Goal: Task Accomplishment & Management: Use online tool/utility

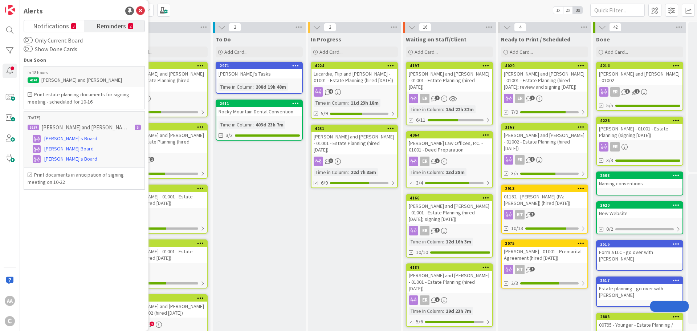
click at [142, 9] on icon at bounding box center [140, 11] width 9 height 9
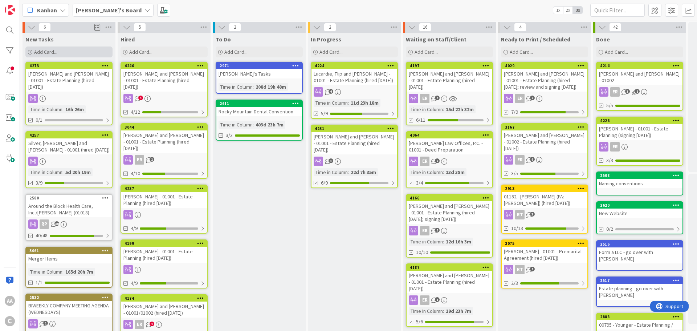
click at [65, 51] on div "Add Card..." at bounding box center [68, 51] width 87 height 11
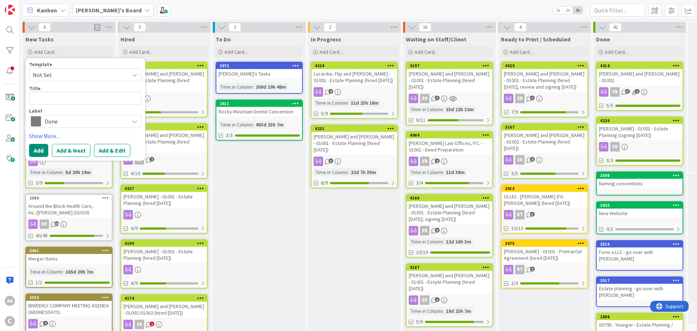
type textarea "x"
type textarea "[PERSON_NAME].[PERSON_NAME]-01001"
click at [84, 98] on textarea "[PERSON_NAME].[PERSON_NAME]-01001" at bounding box center [85, 98] width 113 height 13
type textarea "x"
type textarea "[PERSON_NAME].[PERSON_NAME] -01001"
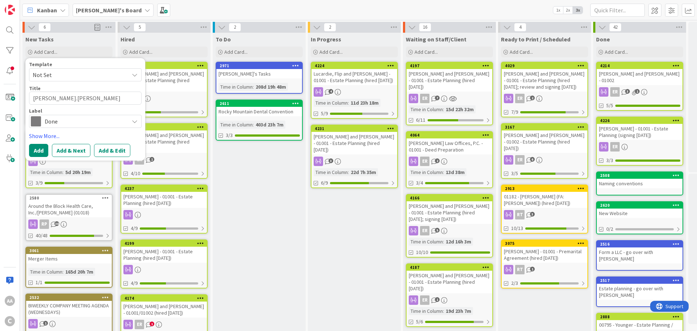
click at [87, 100] on textarea "[PERSON_NAME].[PERSON_NAME] -01001" at bounding box center [85, 98] width 113 height 13
type textarea "x"
type textarea "[PERSON_NAME].[PERSON_NAME] - 01001"
click at [123, 95] on textarea "[PERSON_NAME].[PERSON_NAME] - 01001" at bounding box center [85, 98] width 113 height 13
click at [114, 97] on textarea "[PERSON_NAME].[PERSON_NAME] - 01001" at bounding box center [85, 98] width 113 height 13
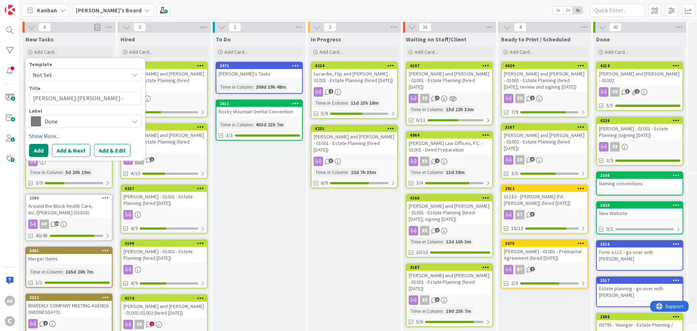
type textarea "x"
type textarea "[PERSON_NAME].[PERSON_NAME] - 01001"
type textarea "x"
type textarea "[PERSON_NAME].[PERSON_NAME] - 01001 -"
type textarea "x"
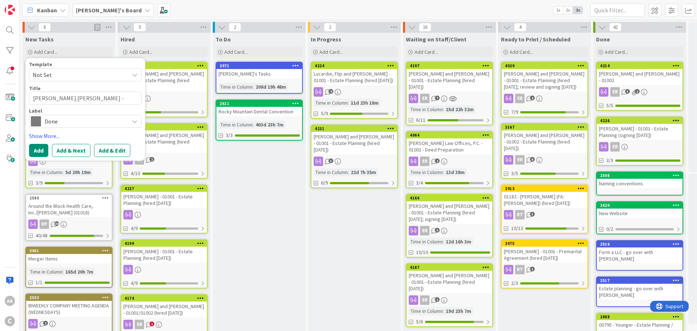
type textarea "[PERSON_NAME].[PERSON_NAME] - 01001 -"
type textarea "x"
type textarea "[PERSON_NAME].[PERSON_NAME] - 01001 - E"
type textarea "x"
type textarea "[PERSON_NAME].[PERSON_NAME] - 01001 - Es"
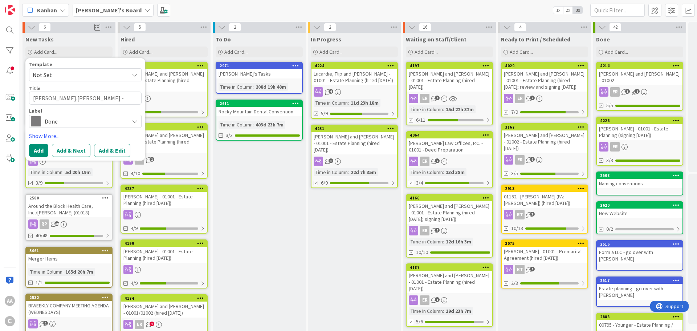
type textarea "x"
type textarea "[PERSON_NAME].[PERSON_NAME] - 01001 - Esta"
type textarea "x"
type textarea "[PERSON_NAME].[PERSON_NAME] - 01001 - Estat"
type textarea "x"
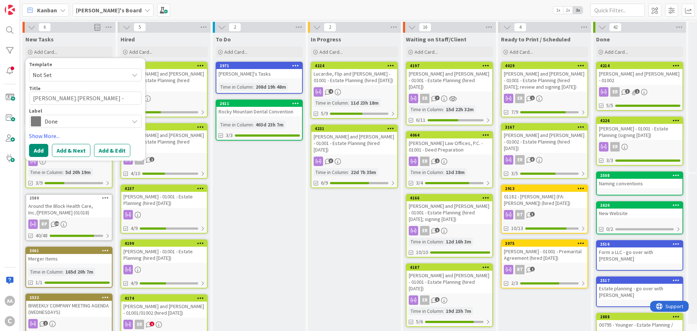
type textarea "[PERSON_NAME].[PERSON_NAME] - 01001 - Estate"
type textarea "x"
type textarea "[PERSON_NAME].[PERSON_NAME] - 01001 - Estate"
type textarea "x"
type textarea "[PERSON_NAME].[PERSON_NAME] - 01001 - Estate P"
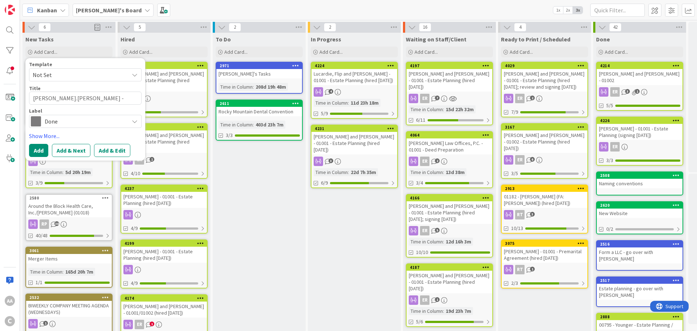
type textarea "x"
type textarea "[PERSON_NAME].[PERSON_NAME] - 01001 - Estate Pl"
type textarea "x"
type textarea "[PERSON_NAME].[PERSON_NAME] - 01001 - Estate Pla"
type textarea "x"
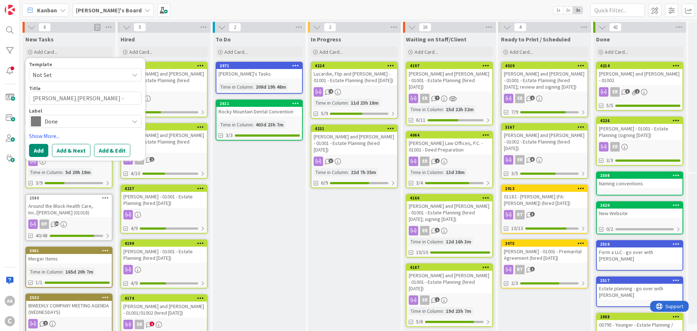
type textarea "[PERSON_NAME].[PERSON_NAME] - 01001 - Estate Plan"
type textarea "x"
type textarea "[PERSON_NAME].[PERSON_NAME] - 01001 - Estate Plann"
type textarea "x"
type textarea "[PERSON_NAME].[PERSON_NAME] - 01001 - Estate Planni"
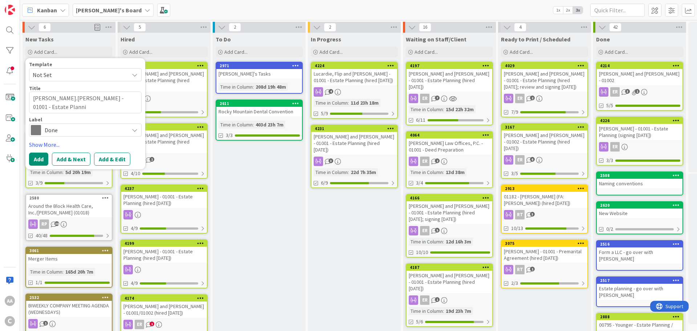
type textarea "x"
type textarea "[PERSON_NAME].[PERSON_NAME] - 01001 - Estate Plannig"
type textarea "x"
type textarea "[PERSON_NAME].[PERSON_NAME] - 01001 - Estate Planni"
type textarea "x"
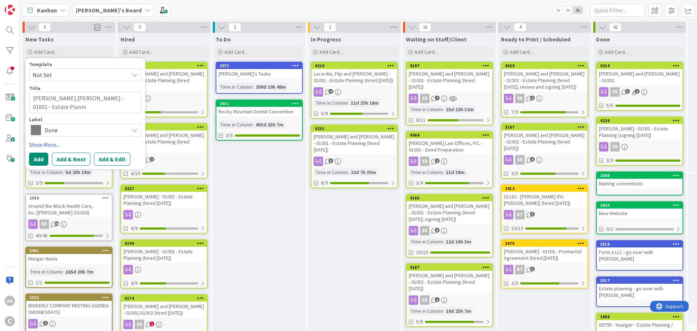
type textarea "[PERSON_NAME].[PERSON_NAME] - 01001 - Estate Plannin"
type textarea "x"
type textarea "[PERSON_NAME].[PERSON_NAME] - 01001 - Estate Planning"
type textarea "x"
type textarea "[PERSON_NAME].[PERSON_NAME] - 01001 - Estate Planning"
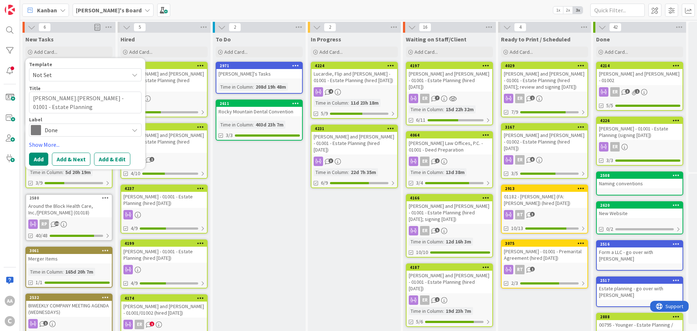
type textarea "x"
type textarea "[PERSON_NAME].[PERSON_NAME] - 01001 - Estate Planning ("
type textarea "x"
type textarea "[PERSON_NAME].[PERSON_NAME] - 01001 - Estate Planning (h"
type textarea "x"
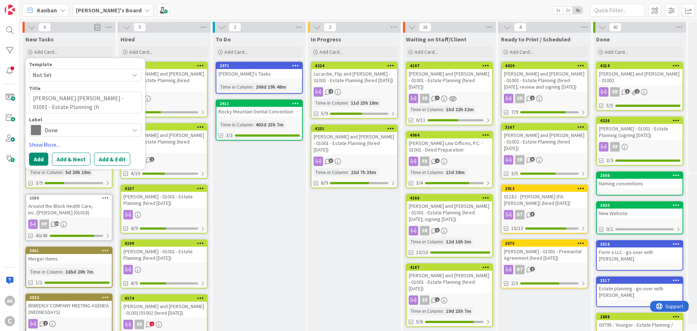
type textarea "[PERSON_NAME].[PERSON_NAME] - 01001 - Estate Planning (hi"
type textarea "x"
type textarea "[PERSON_NAME].[PERSON_NAME] - 01001 - Estate Planning (hir"
type textarea "x"
type textarea "[PERSON_NAME].[PERSON_NAME] - 01001 - Estate Planning (hire"
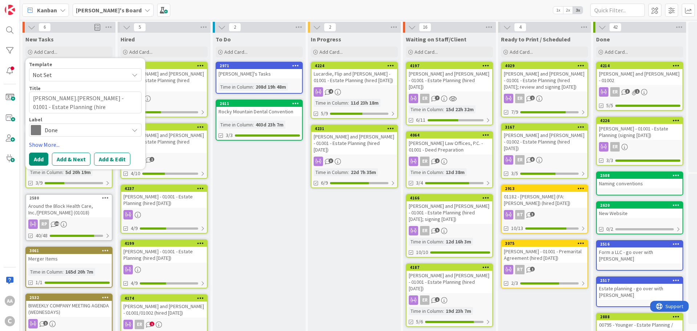
type textarea "x"
type textarea "[PERSON_NAME].[PERSON_NAME] - 01001 - Estate Planning (hired"
type textarea "x"
type textarea "[PERSON_NAME].[PERSON_NAME] - 01001 - Estate Planning (hired"
type textarea "x"
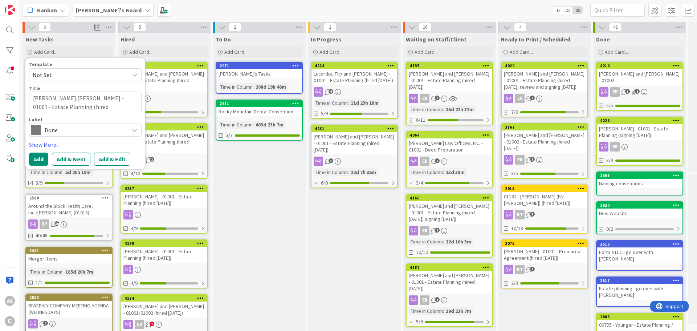
type textarea "[PERSON_NAME].[PERSON_NAME] - 01001 - Estate Planning (hired 1"
type textarea "x"
type textarea "[PERSON_NAME].[PERSON_NAME] - 01001 - Estate Planning (hired 10"
type textarea "x"
type textarea "[PERSON_NAME].[PERSON_NAME] - 01001 - Estate Planning (hired 10."
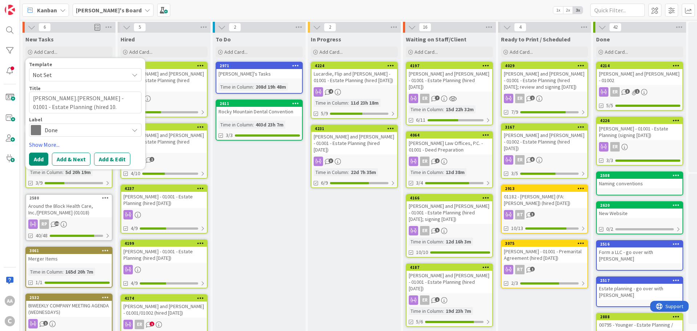
type textarea "x"
type textarea "[PERSON_NAME].[PERSON_NAME] - 01001 - Estate Planning (hired 10.1"
type textarea "x"
type textarea "[PERSON_NAME].[PERSON_NAME] - 01001 - Estate Planning (hired 10.14"
type textarea "x"
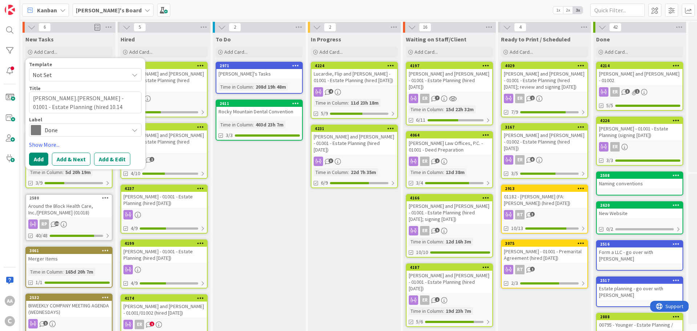
type textarea "[PERSON_NAME].[PERSON_NAME] - 01001 - Estate Planning (hired 10.14."
type textarea "x"
type textarea "[PERSON_NAME].[PERSON_NAME] - 01001 - Estate Planning (hired 10.14.2"
type textarea "x"
type textarea "[PERSON_NAME].[PERSON_NAME] - 01001 - Estate Planning (hired [DATE]"
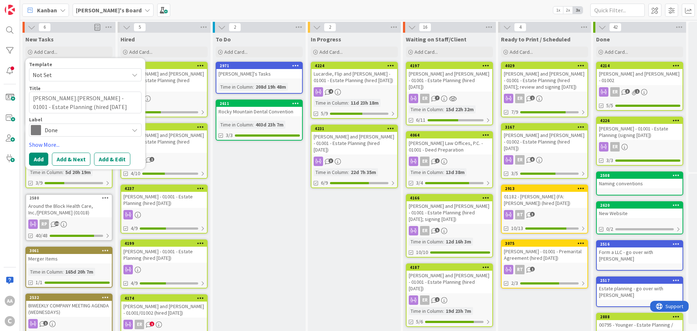
type textarea "x"
type textarea "[PERSON_NAME].[PERSON_NAME] - 01001 - Estate Planning (hired [DATE])"
click at [64, 99] on textarea "[PERSON_NAME].[PERSON_NAME] - 01001 - Estate Planning (hired [DATE])" at bounding box center [85, 103] width 113 height 22
type textarea "x"
type textarea "UnderwoodLorraine - 01001 - Estate Planning (hired [DATE])"
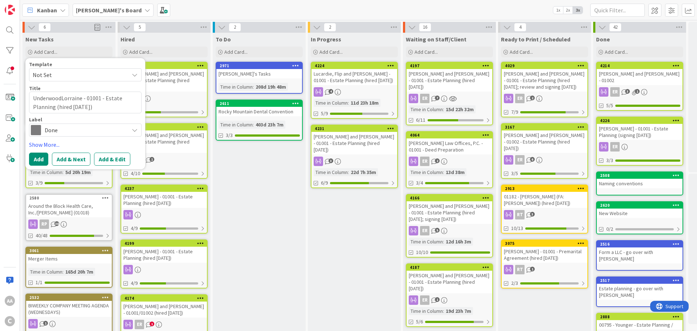
type textarea "x"
type textarea "[PERSON_NAME][GEOGRAPHIC_DATA] - 01001 - Estate Planning (hired [DATE])"
click at [66, 127] on span "Done" at bounding box center [85, 130] width 81 height 10
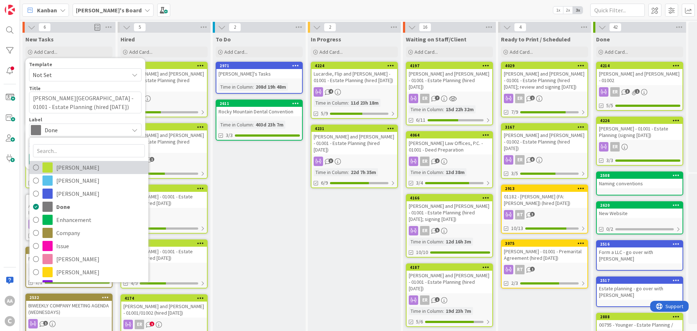
click at [58, 166] on span "[PERSON_NAME]" at bounding box center [100, 167] width 89 height 11
type textarea "x"
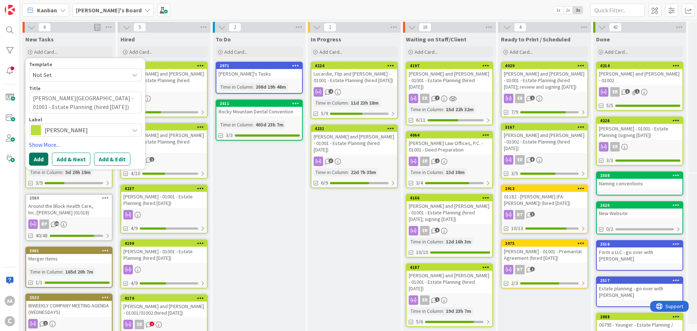
click at [40, 160] on button "Add" at bounding box center [38, 159] width 19 height 13
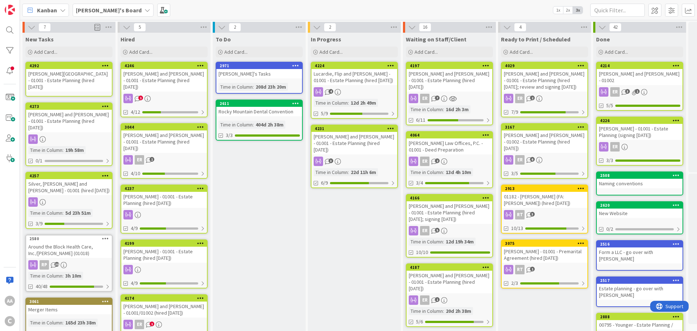
click at [80, 70] on div "[PERSON_NAME][GEOGRAPHIC_DATA] - 01001 - Estate Planning (hired [DATE])" at bounding box center [69, 80] width 86 height 23
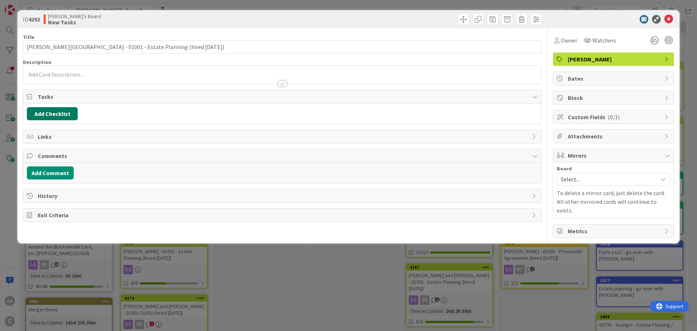
click at [54, 115] on button "Add Checklist" at bounding box center [52, 113] width 51 height 13
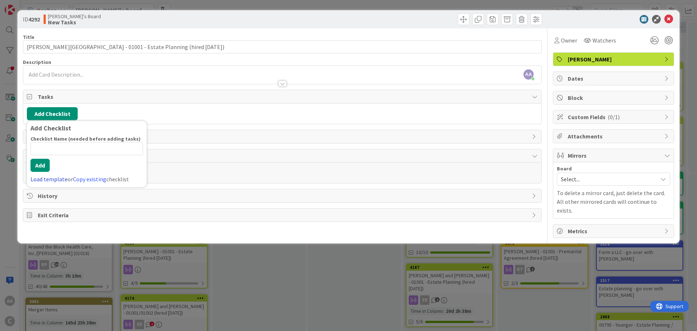
click at [51, 179] on link "Load template" at bounding box center [49, 178] width 37 height 7
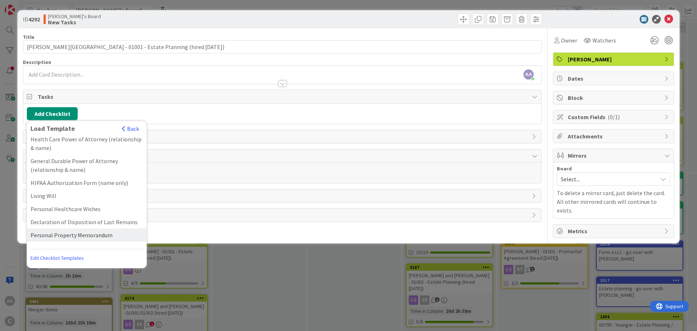
scroll to position [52, 0]
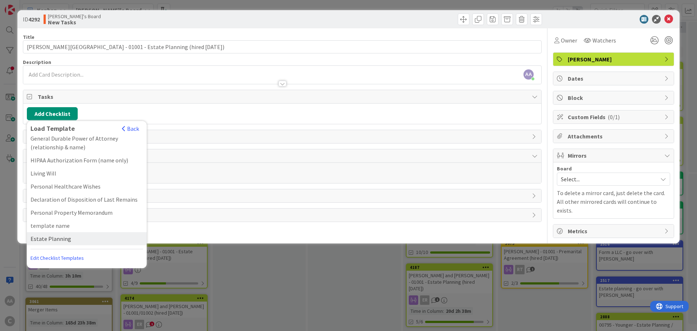
click at [56, 240] on div "Estate Planning" at bounding box center [87, 238] width 120 height 13
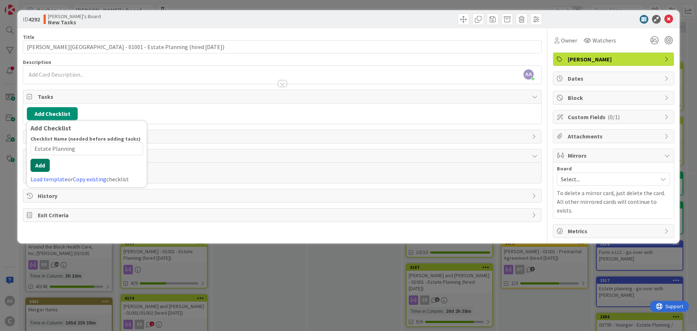
click at [38, 175] on div "Checklist Name (needed before adding tasks) 15 / 64 Estate Planning Add Load te…" at bounding box center [87, 159] width 113 height 48
click at [38, 161] on button "Add" at bounding box center [40, 165] width 19 height 13
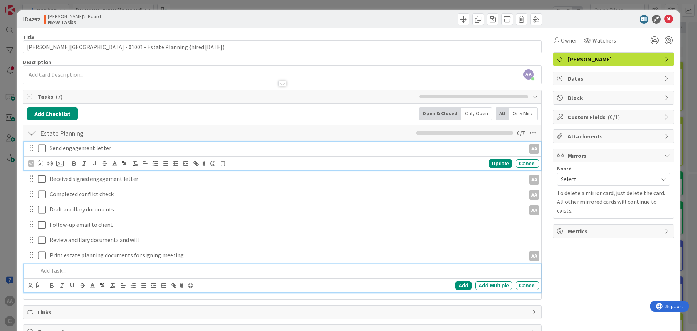
click at [40, 147] on icon at bounding box center [42, 148] width 8 height 9
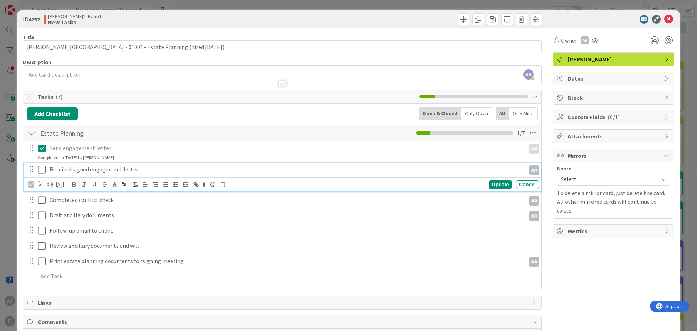
click at [42, 167] on icon at bounding box center [42, 169] width 8 height 9
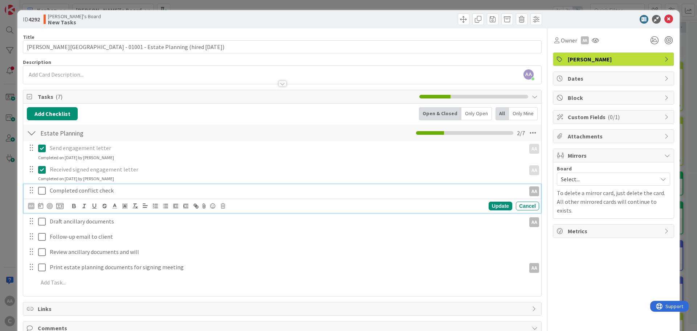
click at [44, 190] on icon at bounding box center [42, 190] width 8 height 9
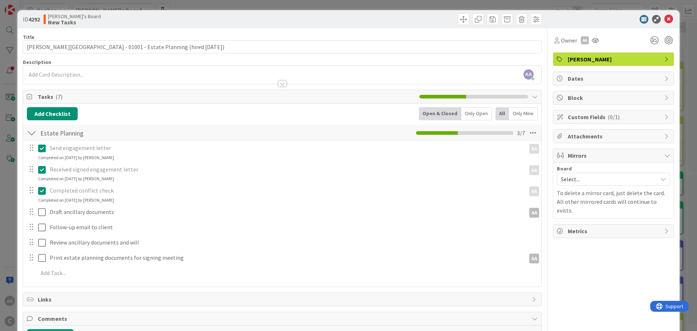
click at [616, 177] on span "Select..." at bounding box center [607, 179] width 93 height 10
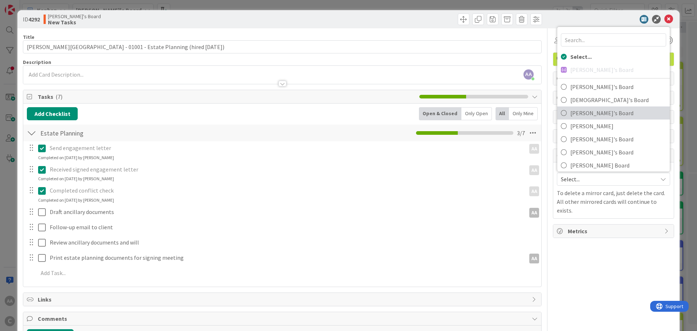
click at [590, 109] on span "[PERSON_NAME]'s Board" at bounding box center [619, 113] width 96 height 11
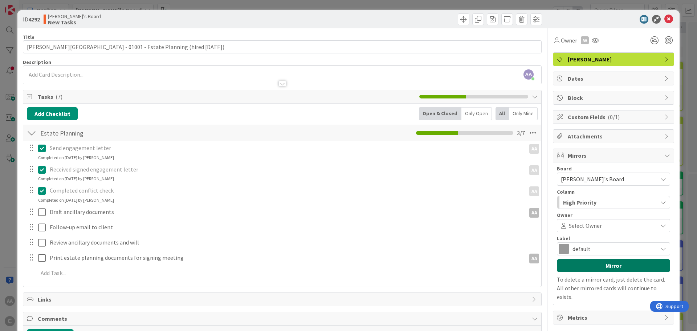
click at [603, 268] on button "Mirror" at bounding box center [613, 265] width 113 height 13
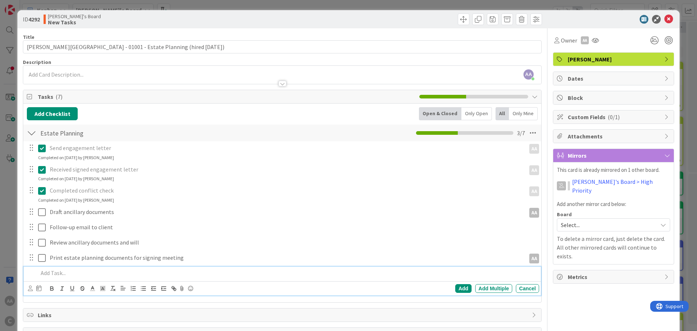
click at [70, 270] on p at bounding box center [287, 273] width 498 height 8
click at [459, 285] on div "Add" at bounding box center [463, 288] width 16 height 9
